Goal: Find contact information: Find contact information

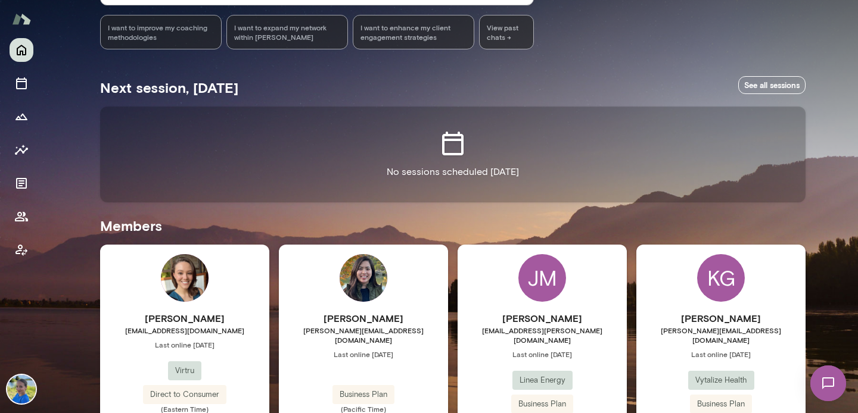
scroll to position [214, 0]
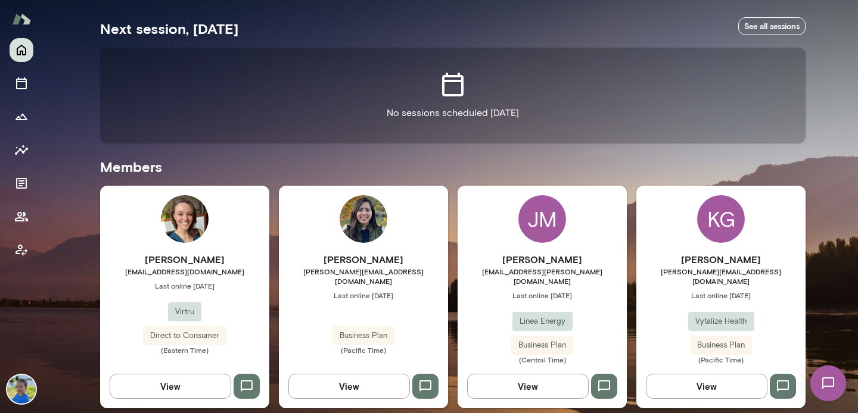
click at [787, 381] on icon "button" at bounding box center [783, 386] width 12 height 11
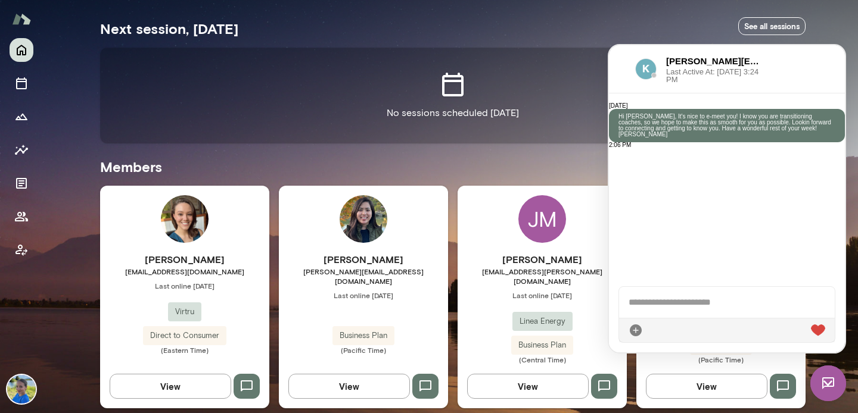
scroll to position [2, 0]
click at [664, 298] on div at bounding box center [727, 302] width 216 height 31
click at [531, 56] on div "No sessions scheduled [DATE]" at bounding box center [452, 95] width 705 height 95
click at [548, 177] on div "Next session, [DATE] See all sessions No sessions scheduled [DATE] Members [PER…" at bounding box center [452, 207] width 705 height 404
click at [508, 95] on div "No sessions scheduled [DATE]" at bounding box center [452, 95] width 705 height 95
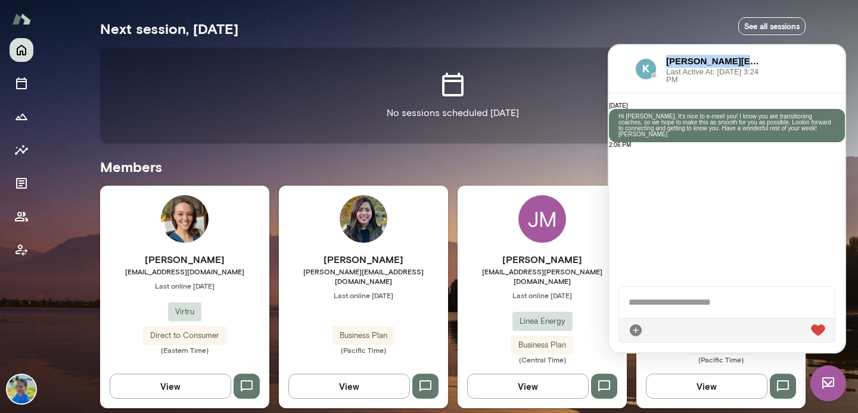
drag, startPoint x: 667, startPoint y: 60, endPoint x: 765, endPoint y: 61, distance: 98.3
click at [770, 58] on div "[PERSON_NAME][EMAIL_ADDRESS][DOMAIN_NAME] Last Active At: [DATE] 3:24 PM" at bounding box center [727, 69] width 236 height 48
click at [636, 64] on img at bounding box center [645, 68] width 21 height 21
click at [647, 68] on img at bounding box center [645, 68] width 21 height 21
click at [830, 382] on img at bounding box center [828, 384] width 36 height 36
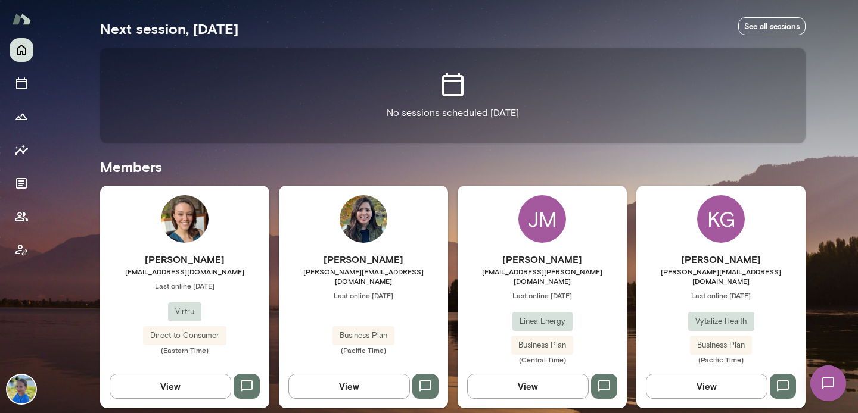
click at [711, 218] on div "KG" at bounding box center [721, 219] width 48 height 48
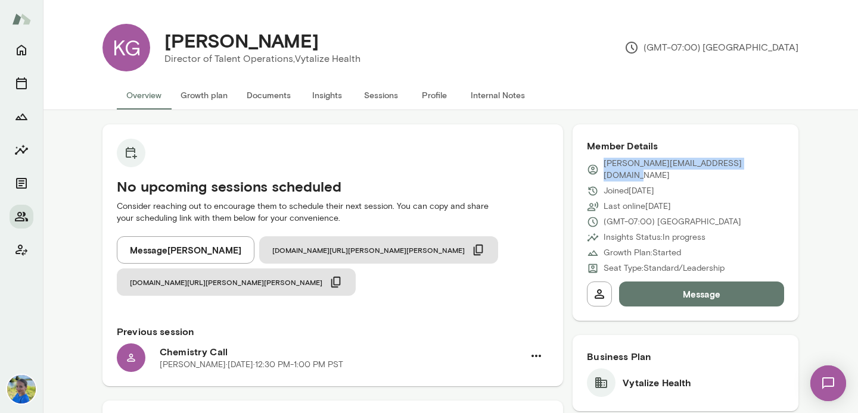
drag, startPoint x: 749, startPoint y: 161, endPoint x: 606, endPoint y: 161, distance: 143.0
click at [605, 161] on div "[PERSON_NAME][EMAIL_ADDRESS][DOMAIN_NAME]" at bounding box center [685, 170] width 197 height 24
copy p "[PERSON_NAME][EMAIL_ADDRESS][DOMAIN_NAME]"
